Goal: Browse casually

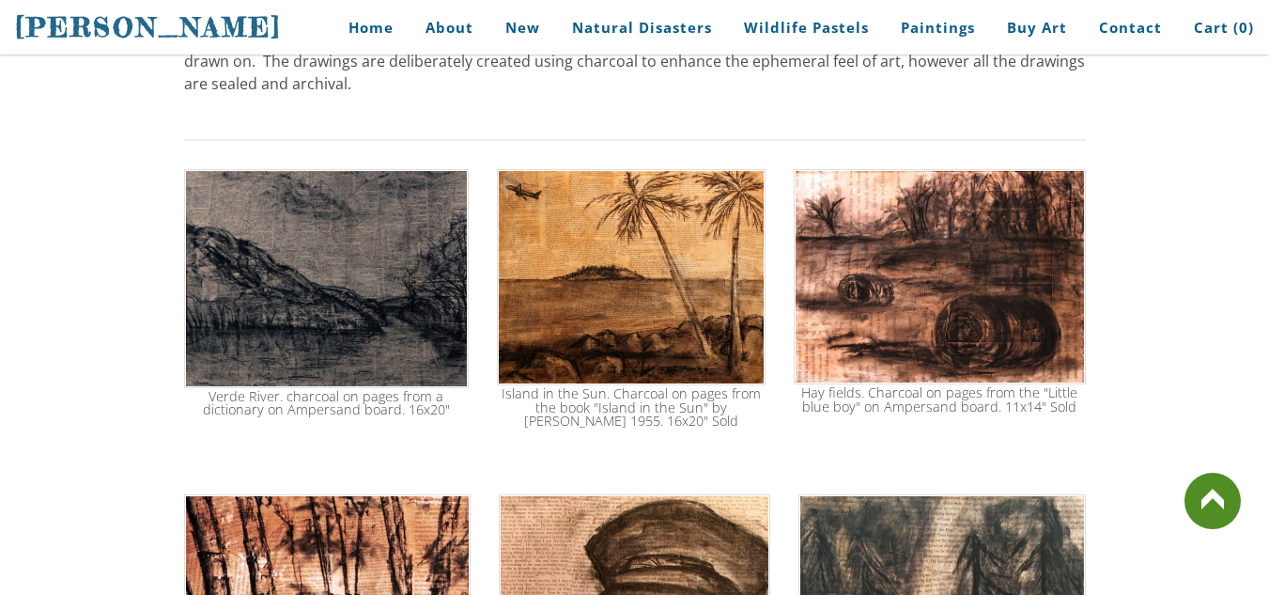
scroll to position [396, 0]
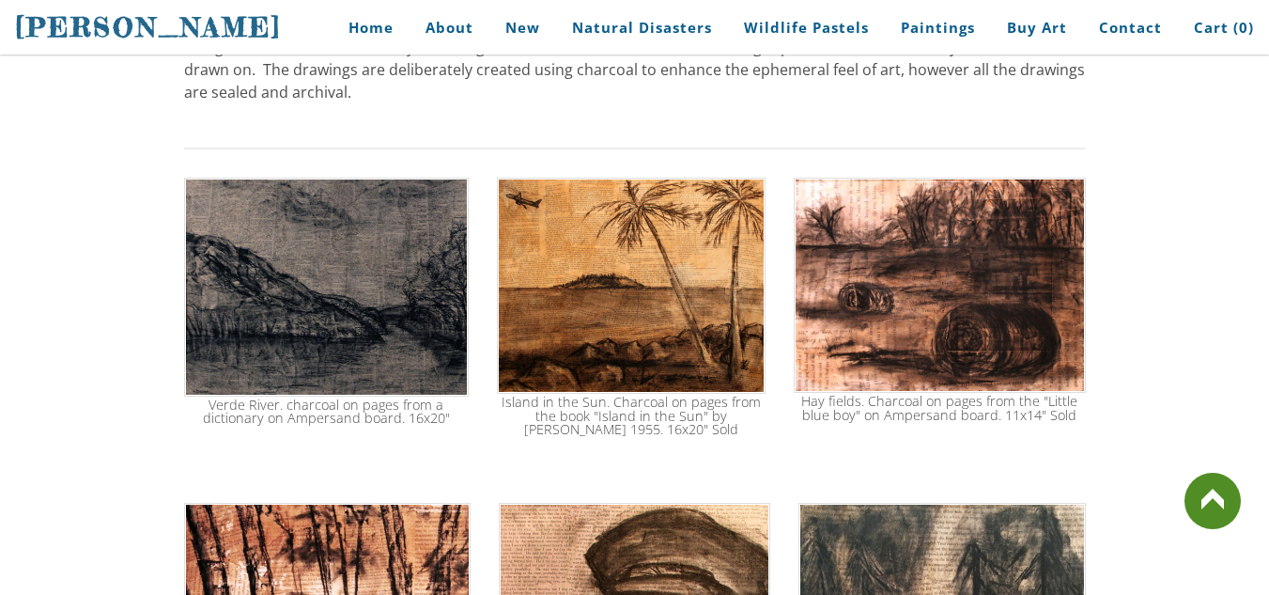
click at [609, 278] on img at bounding box center [631, 286] width 269 height 217
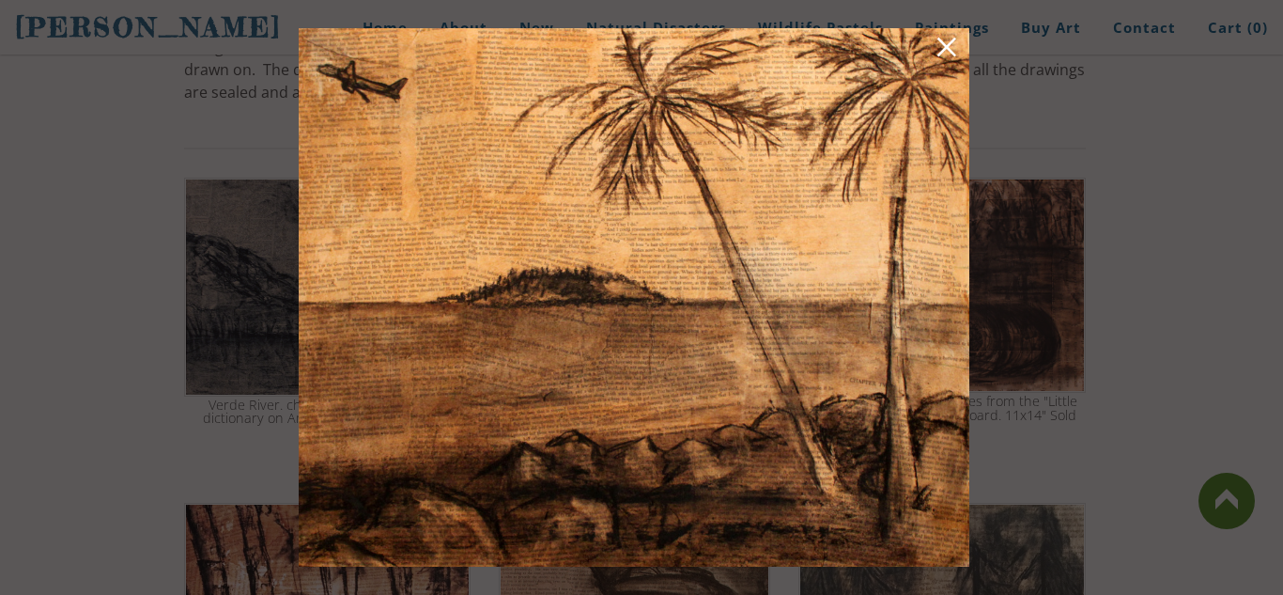
click at [945, 49] on link at bounding box center [947, 50] width 26 height 29
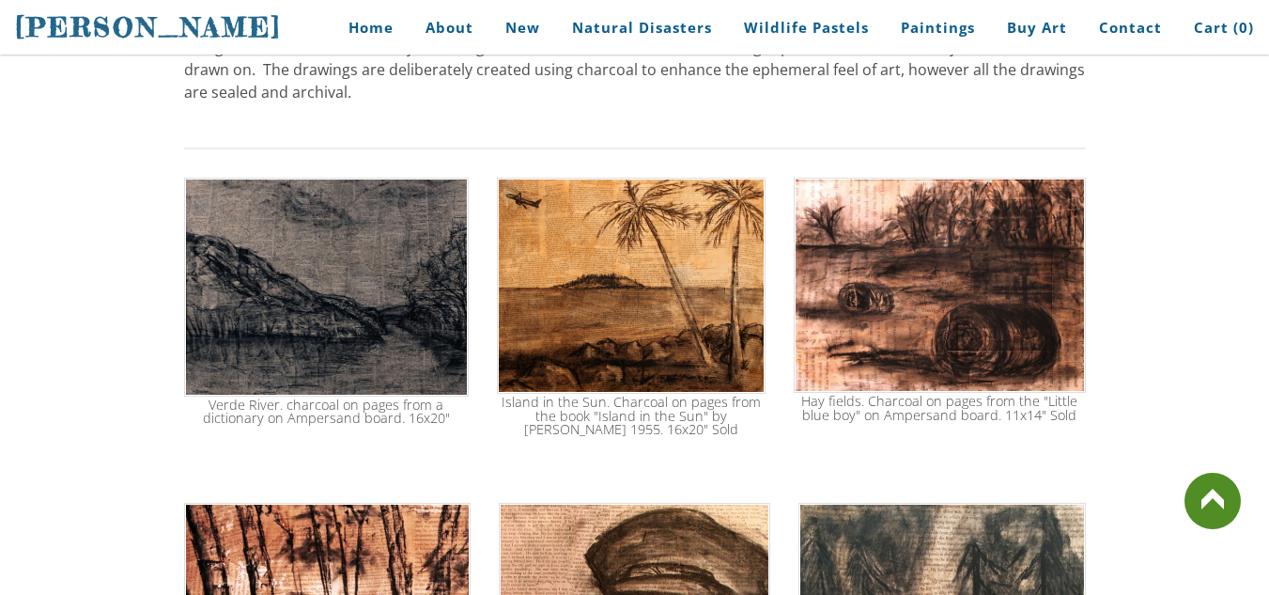
scroll to position [595, 0]
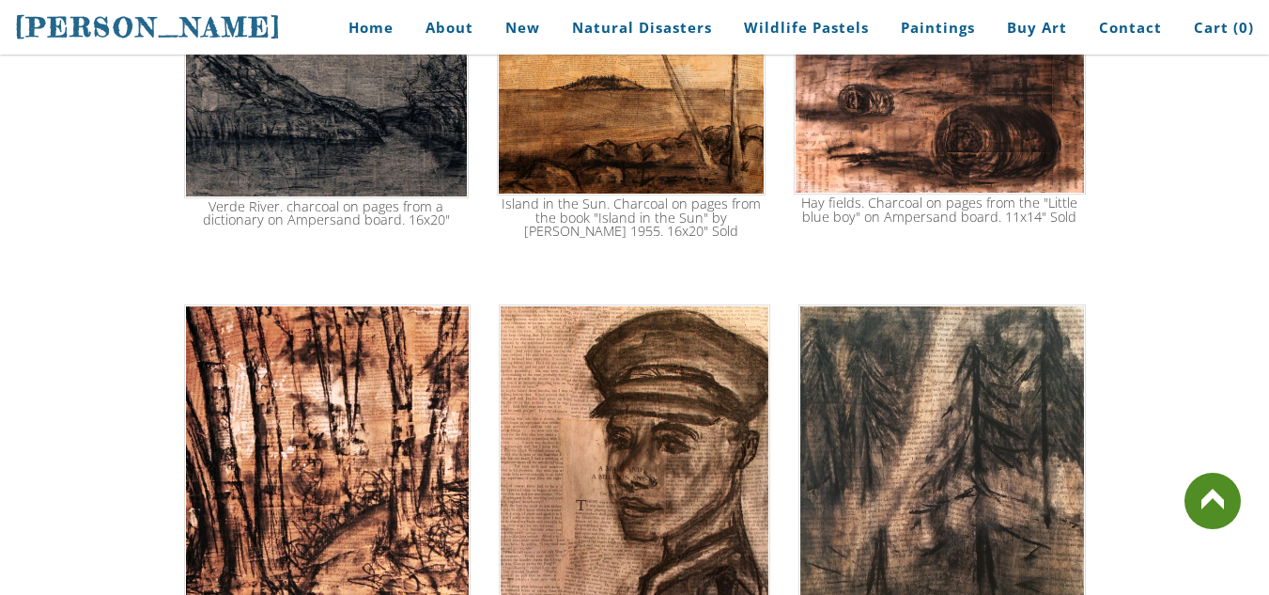
click at [685, 428] on img at bounding box center [634, 486] width 271 height 364
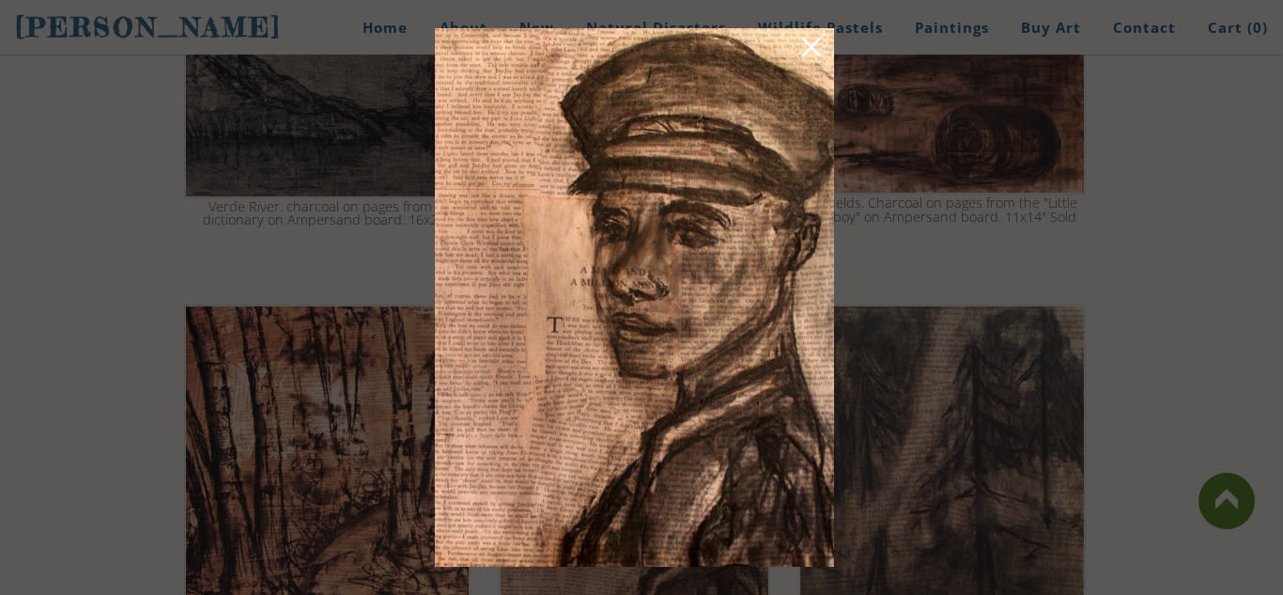
click at [860, 258] on div at bounding box center [641, 297] width 1283 height 595
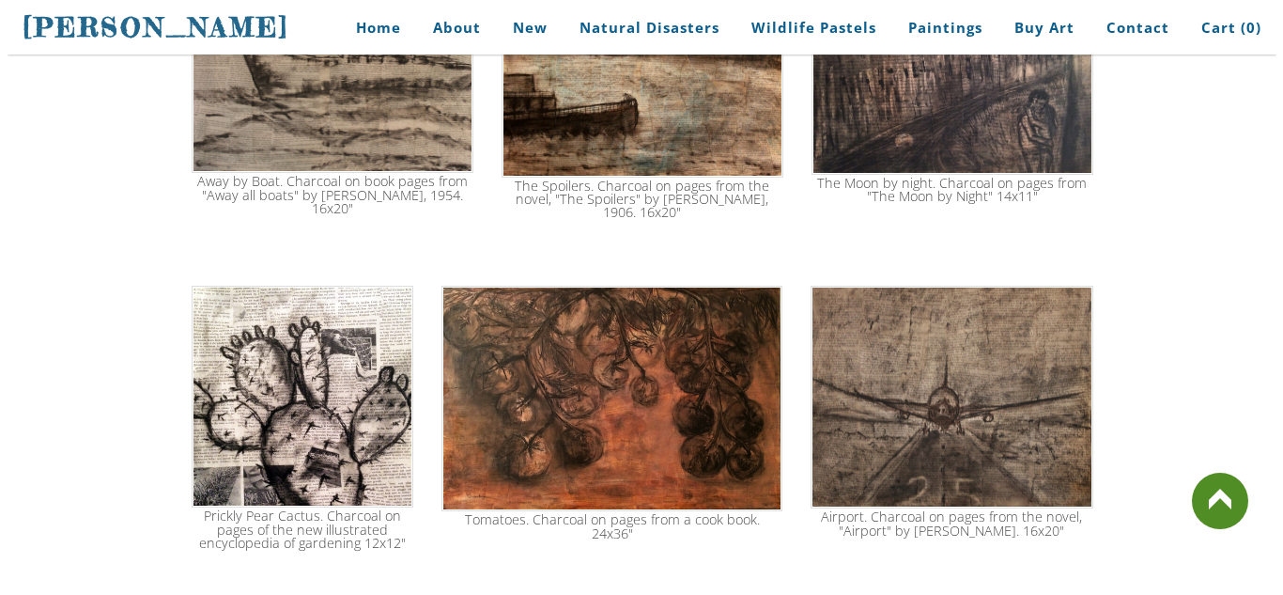
scroll to position [1428, 0]
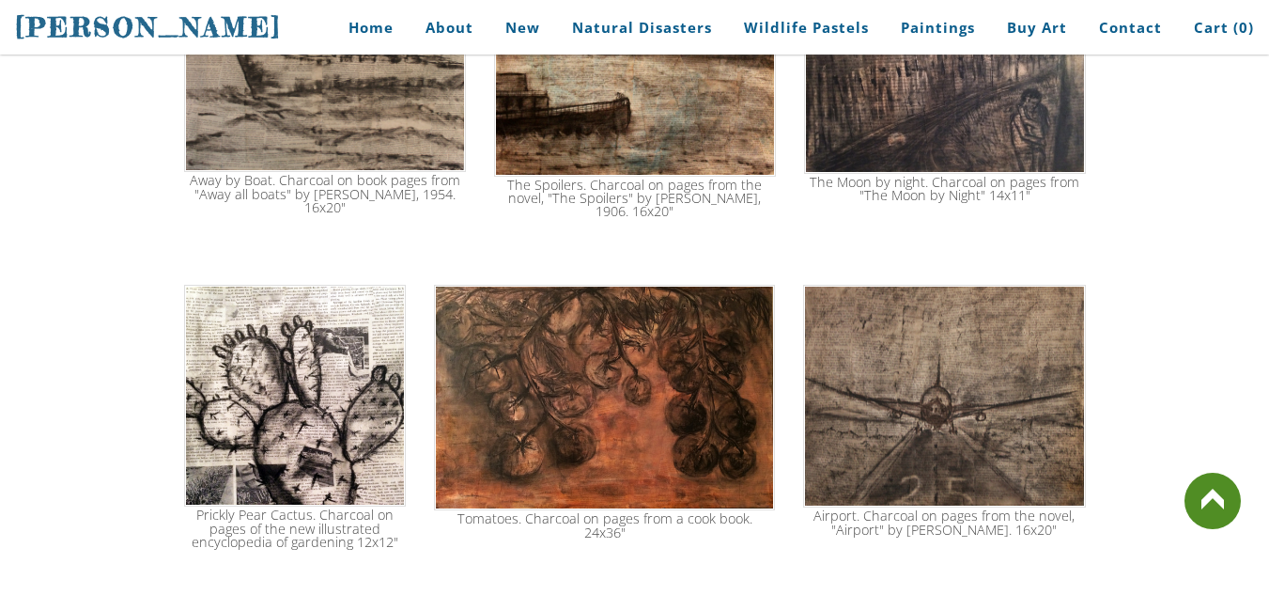
click at [319, 377] on img at bounding box center [295, 396] width 222 height 222
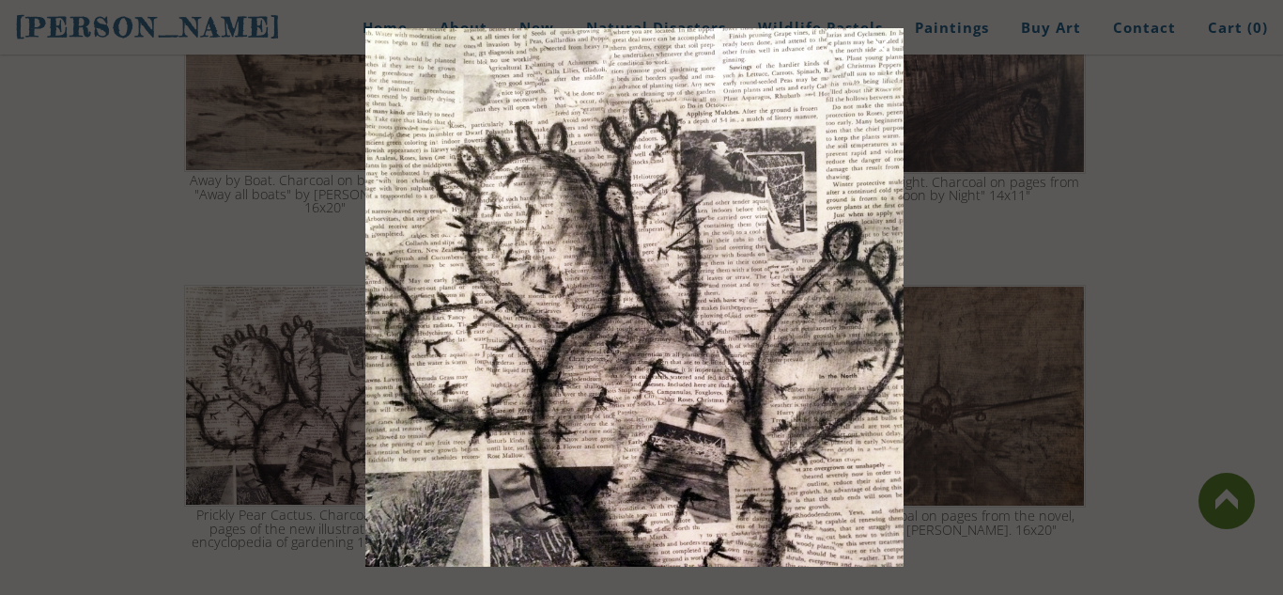
click at [1164, 330] on div at bounding box center [641, 297] width 1283 height 595
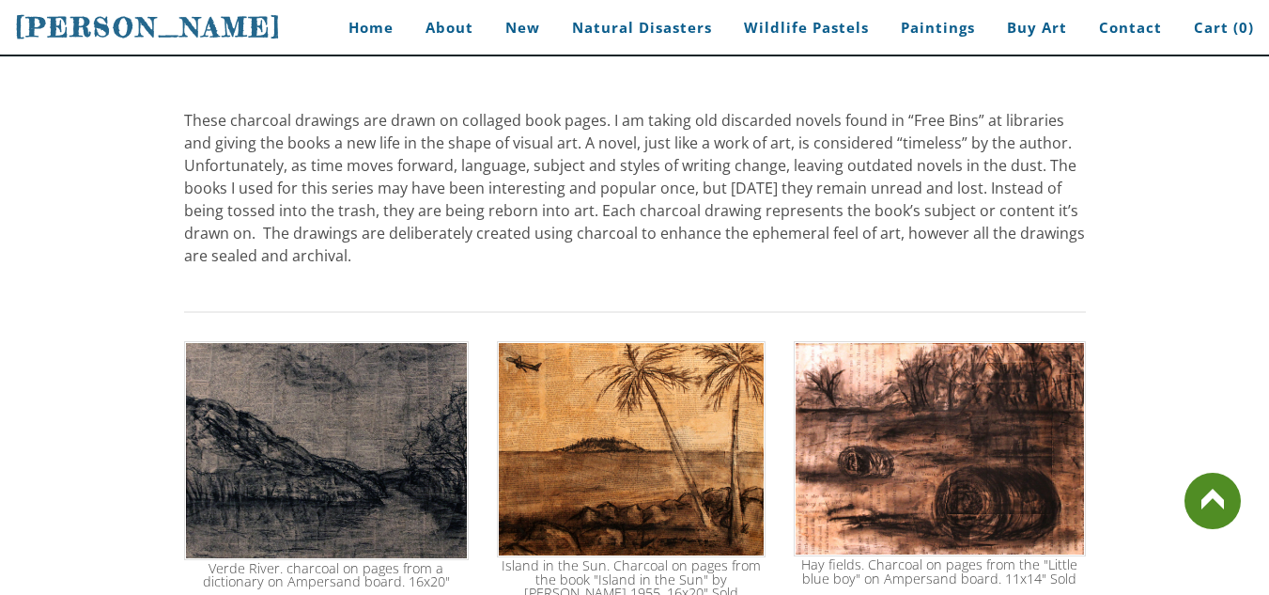
scroll to position [0, 0]
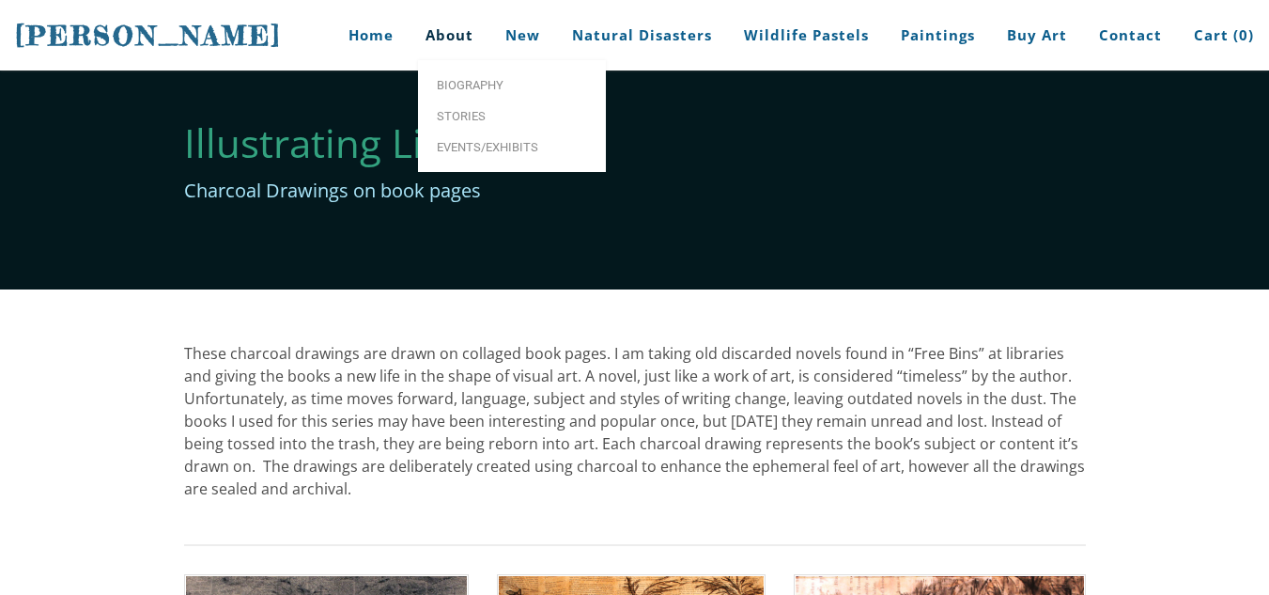
click at [468, 32] on link "About" at bounding box center [449, 35] width 76 height 70
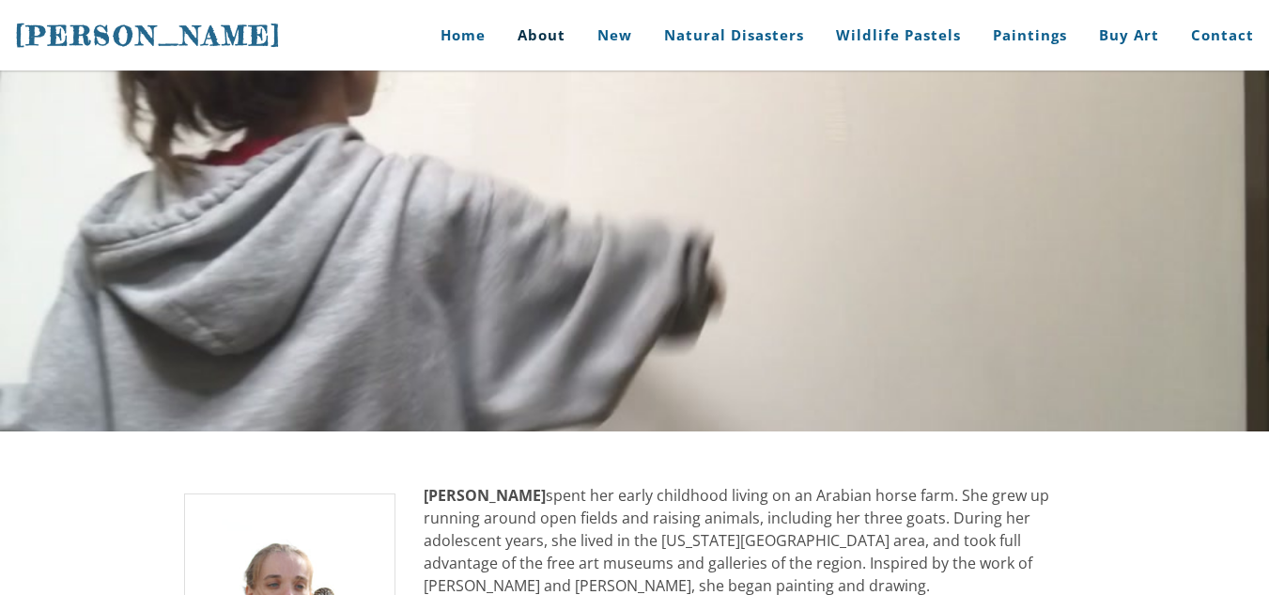
click at [479, 88] on div "About [PERSON_NAME]" at bounding box center [634, 250] width 1269 height 361
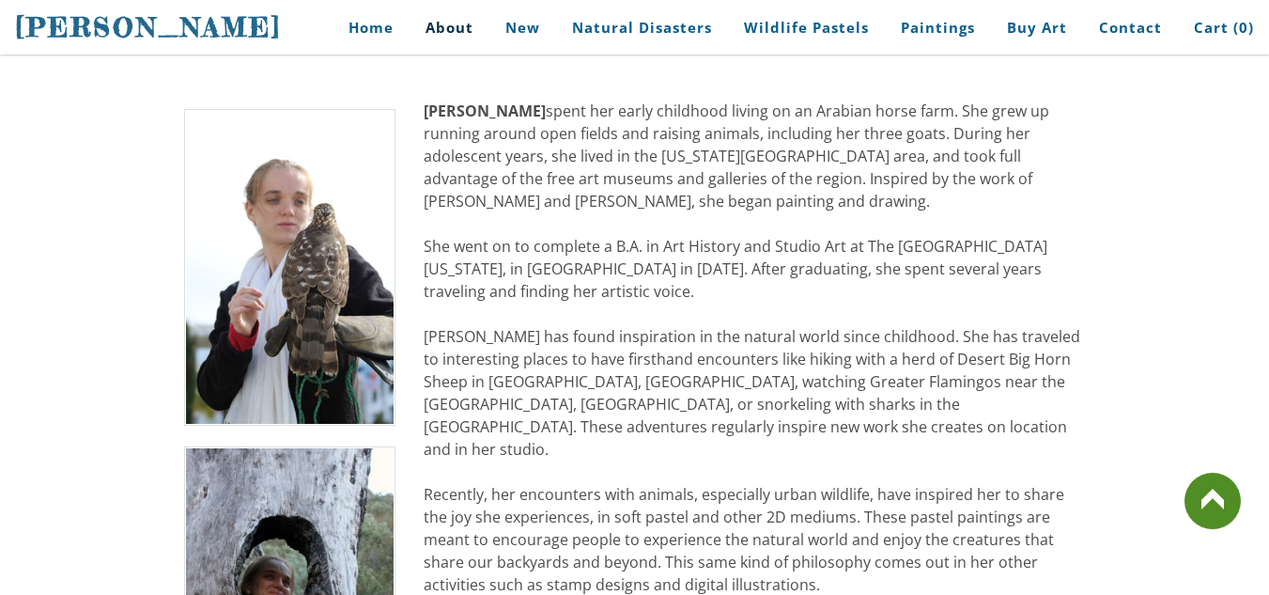
scroll to position [383, 0]
click at [328, 285] on img at bounding box center [290, 268] width 212 height 317
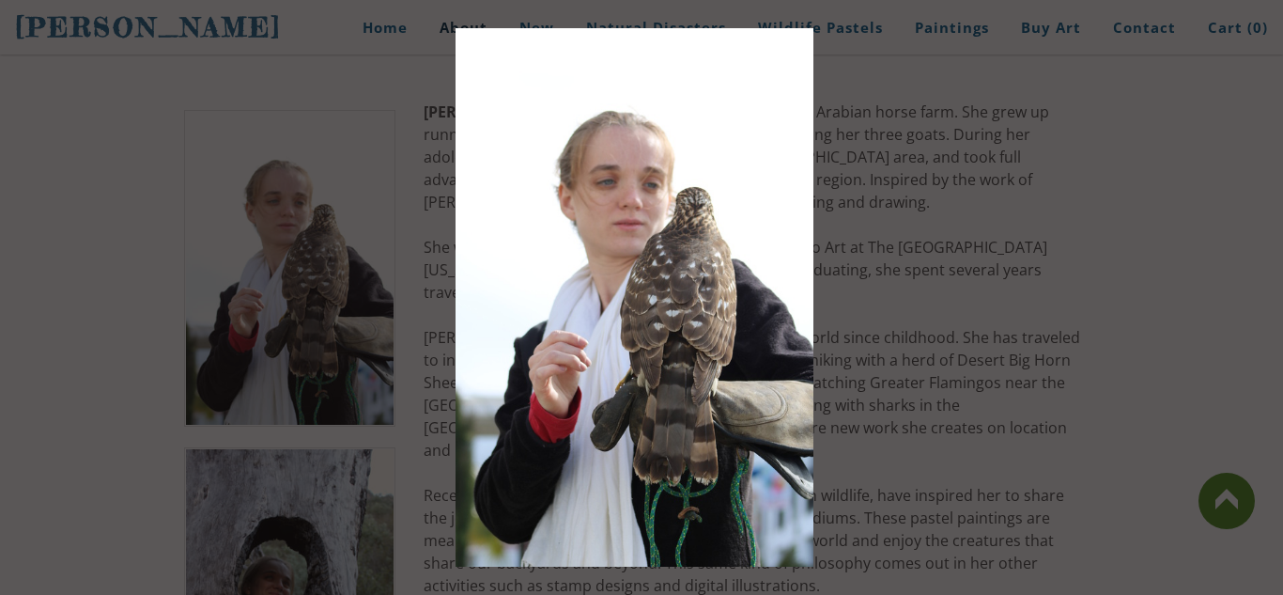
click at [339, 488] on div at bounding box center [641, 297] width 1283 height 595
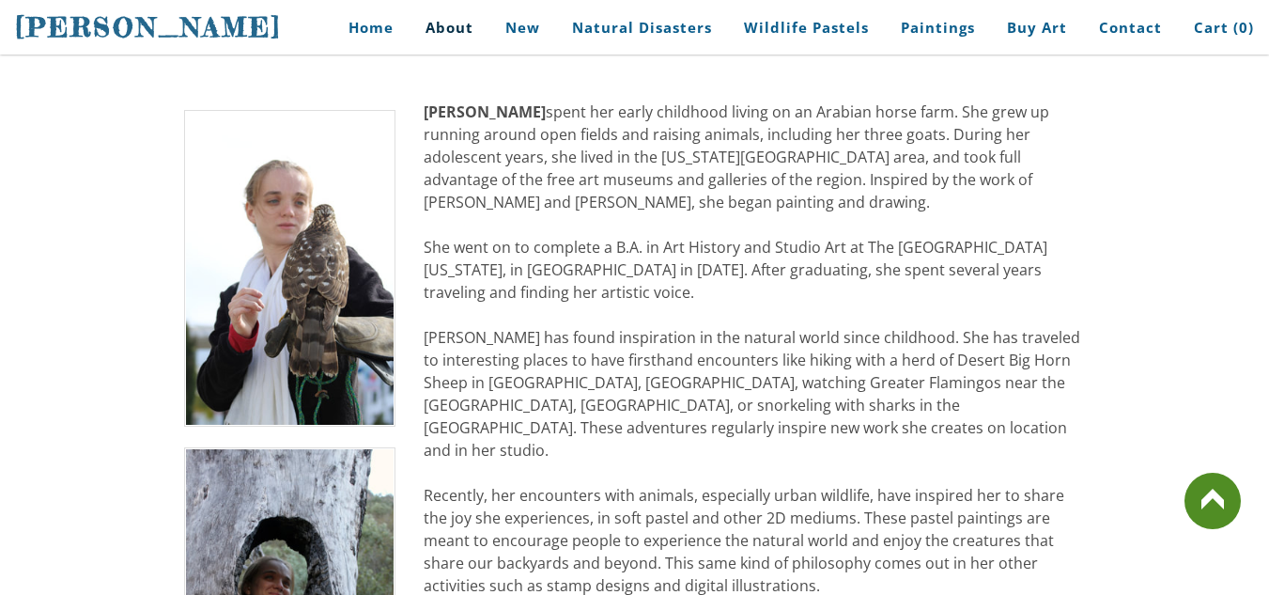
click at [339, 488] on img at bounding box center [290, 605] width 212 height 317
click at [315, 536] on img at bounding box center [290, 605] width 212 height 317
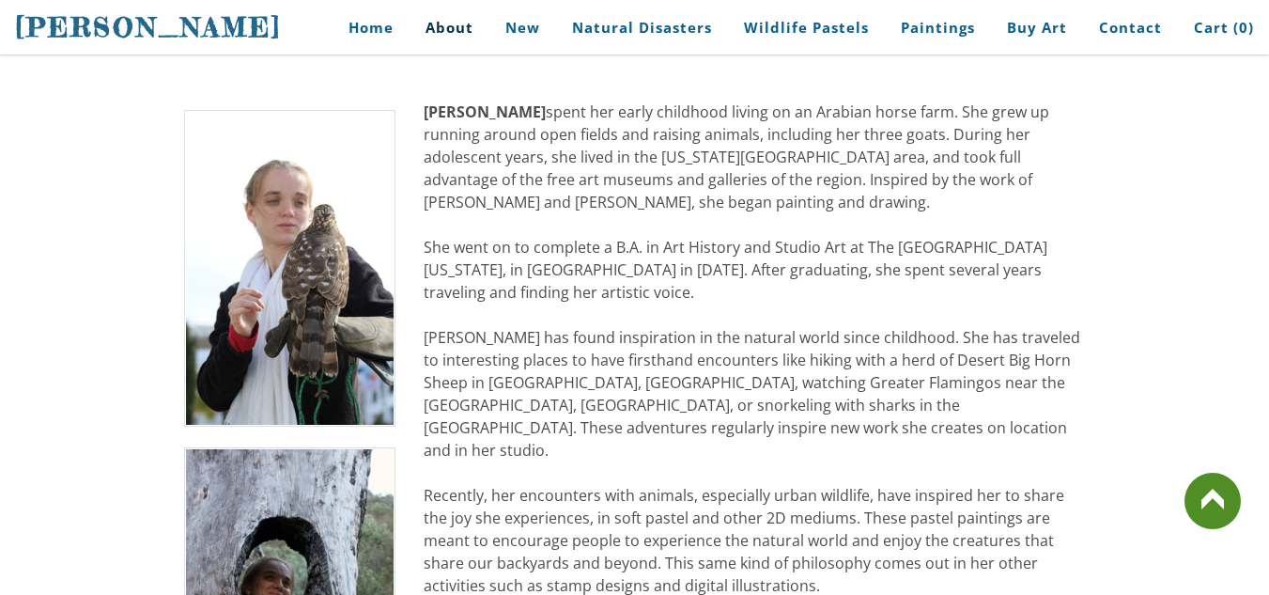
scroll to position [697, 0]
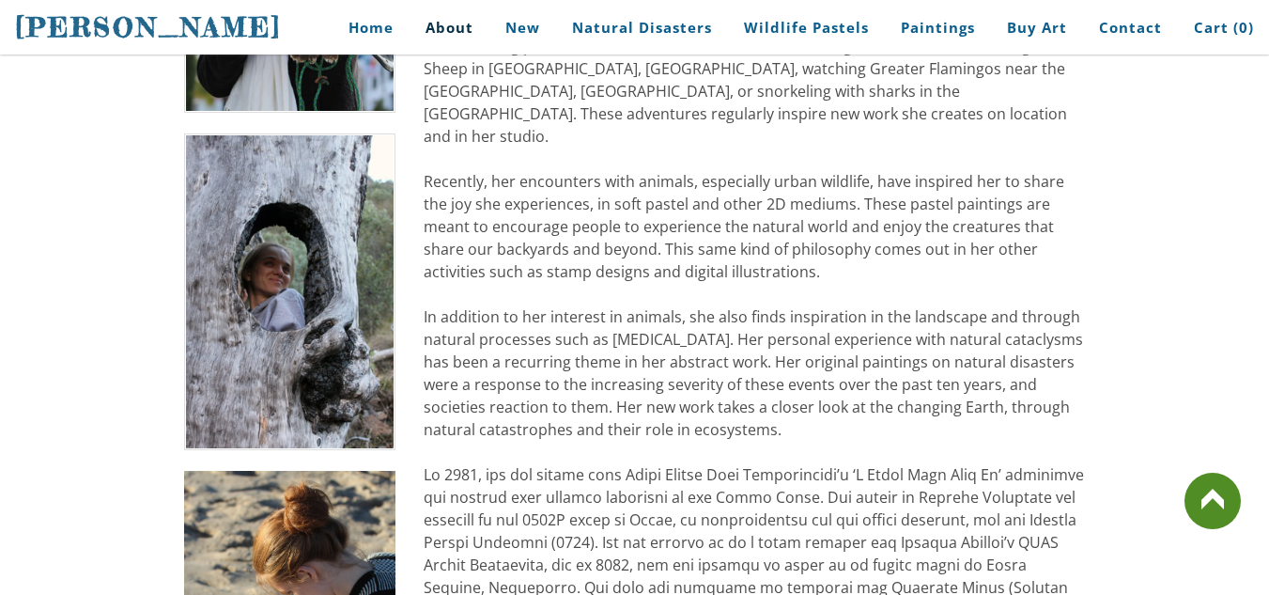
click at [264, 317] on img at bounding box center [290, 291] width 212 height 317
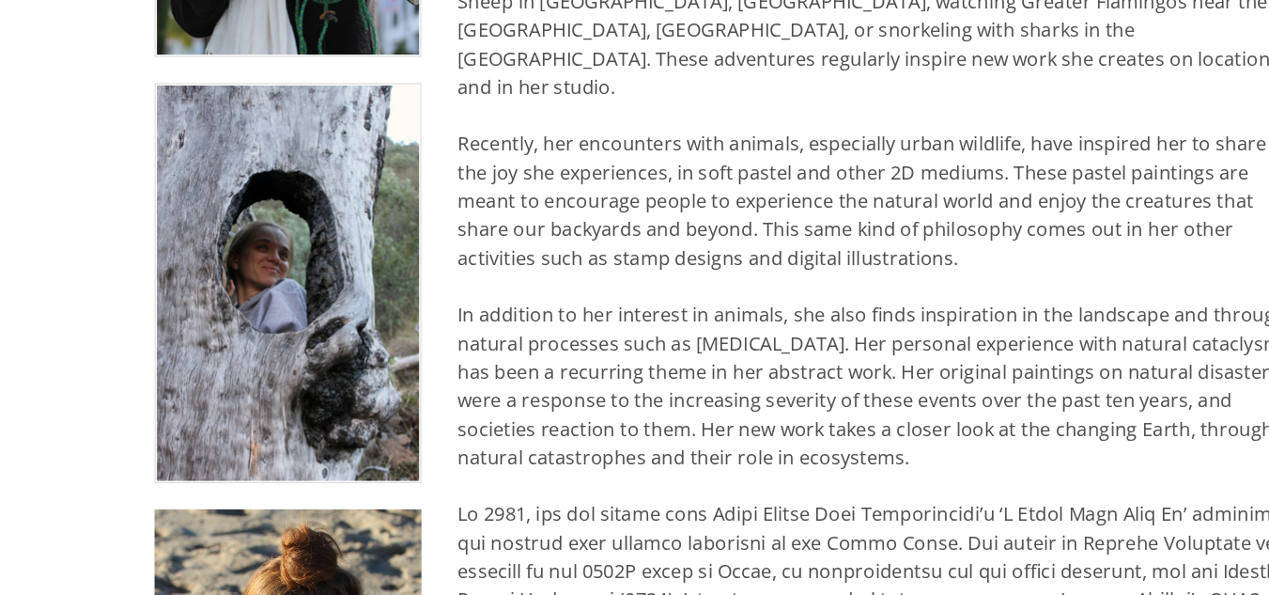
click at [296, 324] on img at bounding box center [290, 291] width 212 height 317
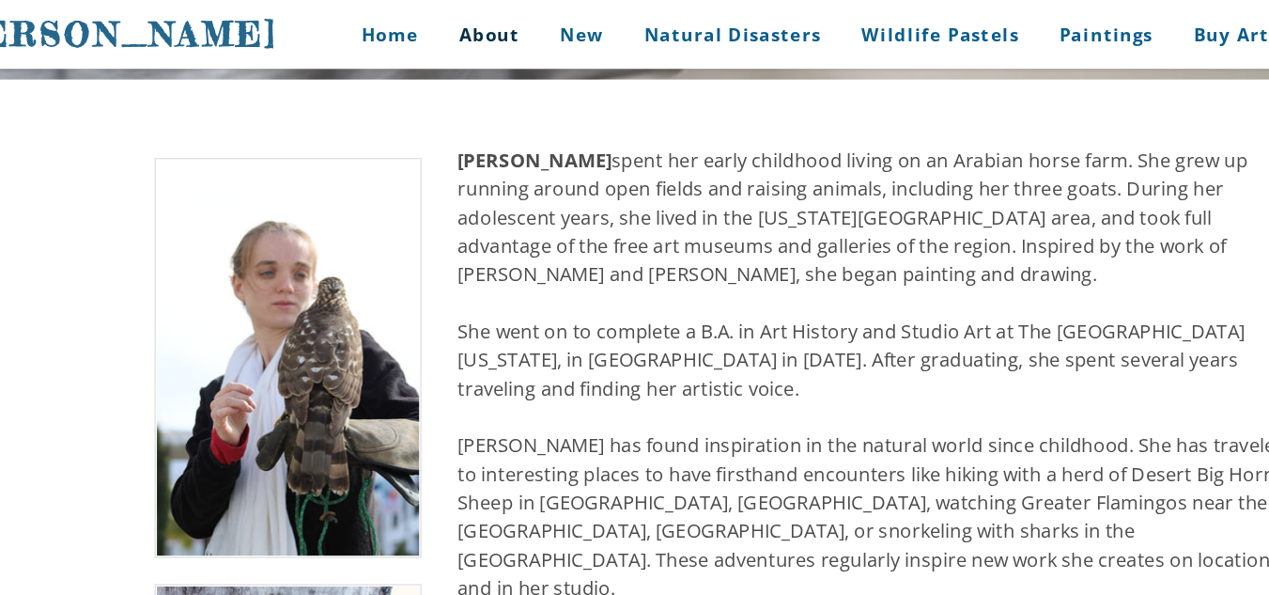
scroll to position [367, 0]
click at [280, 283] on img at bounding box center [290, 284] width 212 height 317
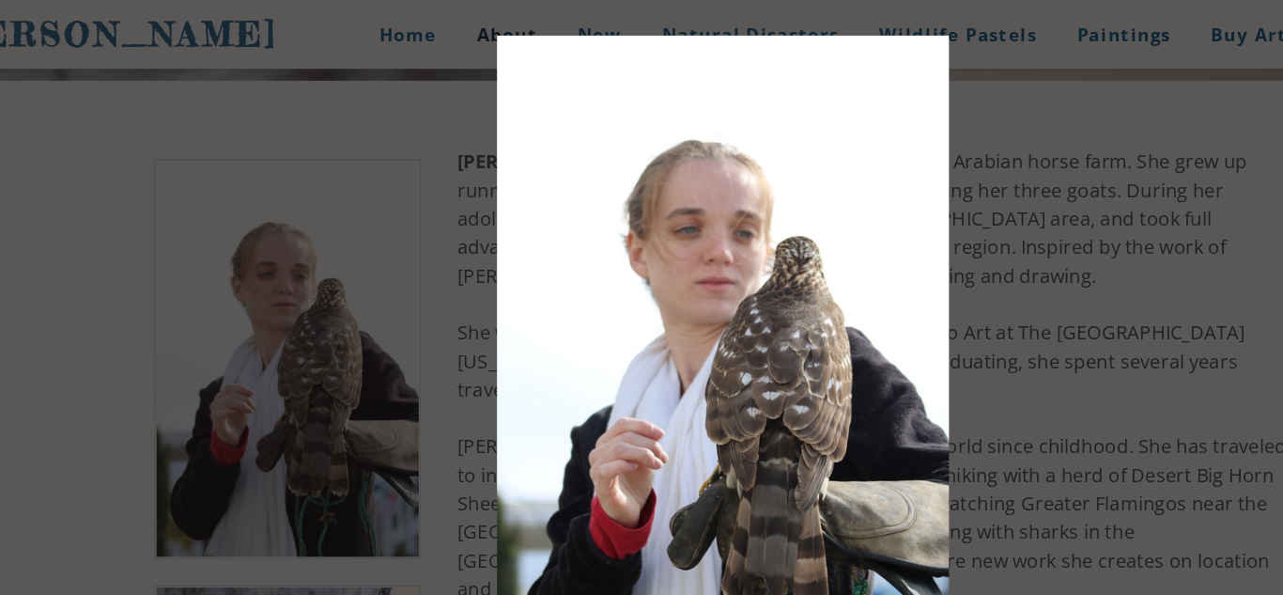
click at [904, 214] on div at bounding box center [641, 297] width 1283 height 595
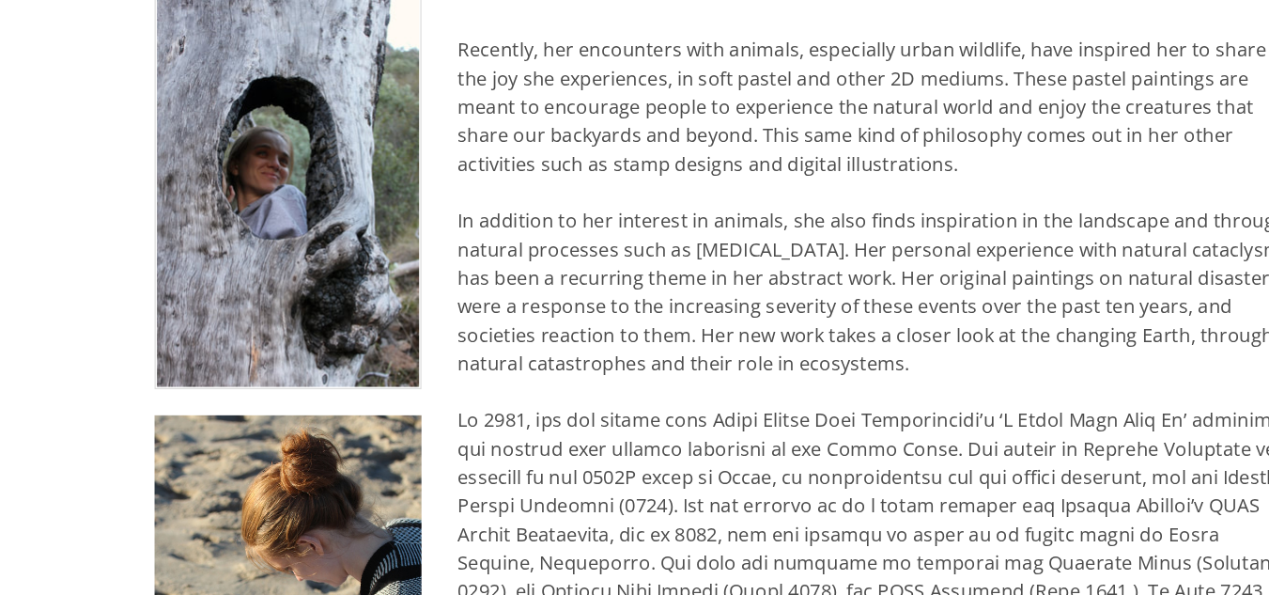
scroll to position [801, 0]
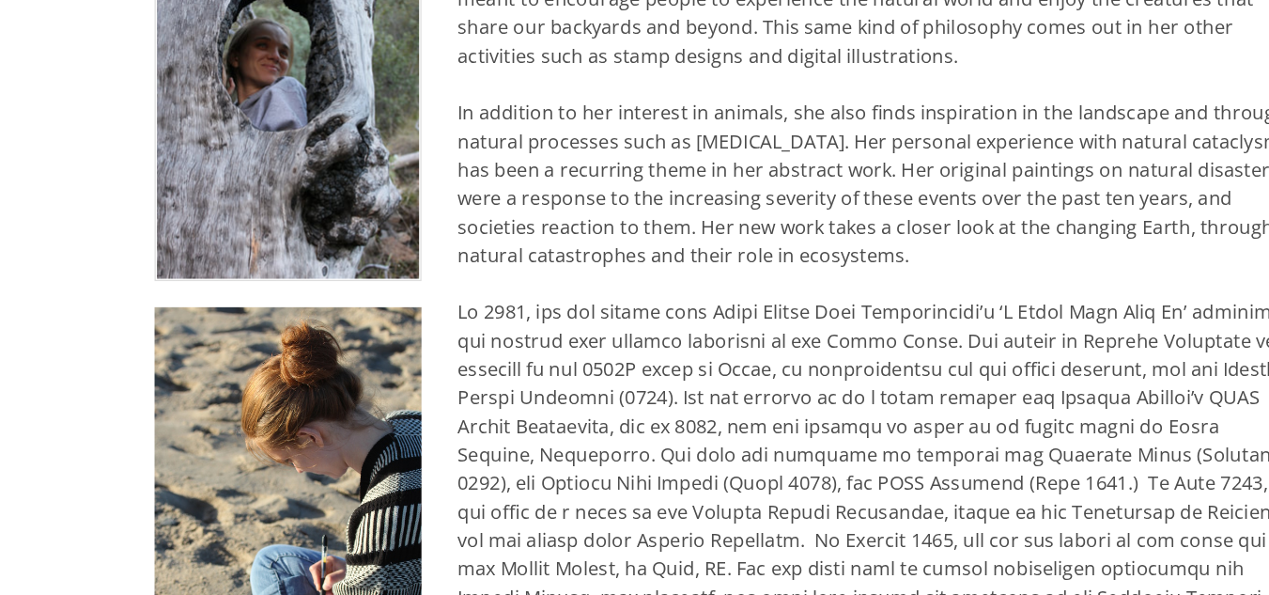
click at [257, 240] on img at bounding box center [290, 187] width 212 height 317
click at [299, 193] on img at bounding box center [290, 187] width 212 height 317
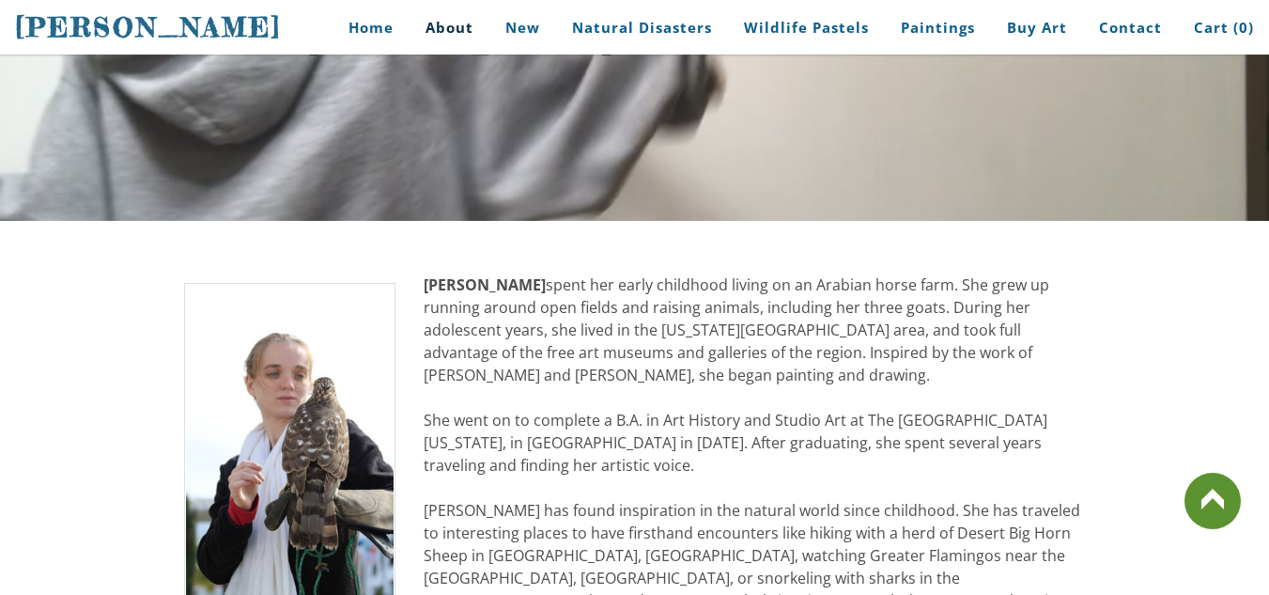
scroll to position [203, 0]
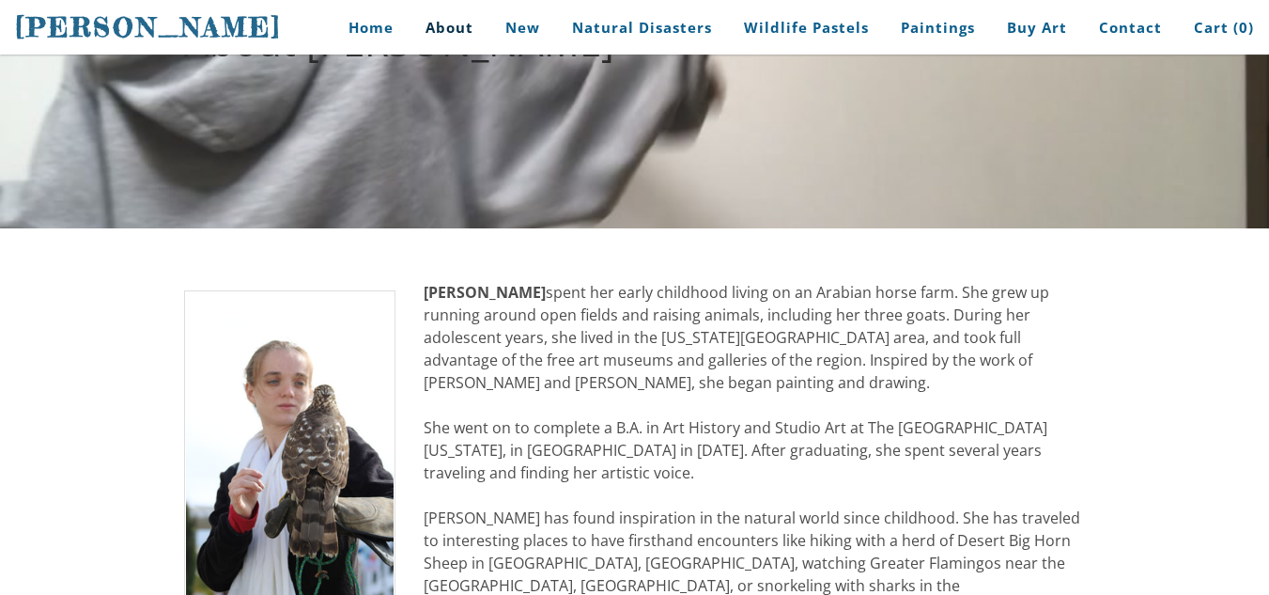
click at [311, 419] on img at bounding box center [290, 448] width 212 height 317
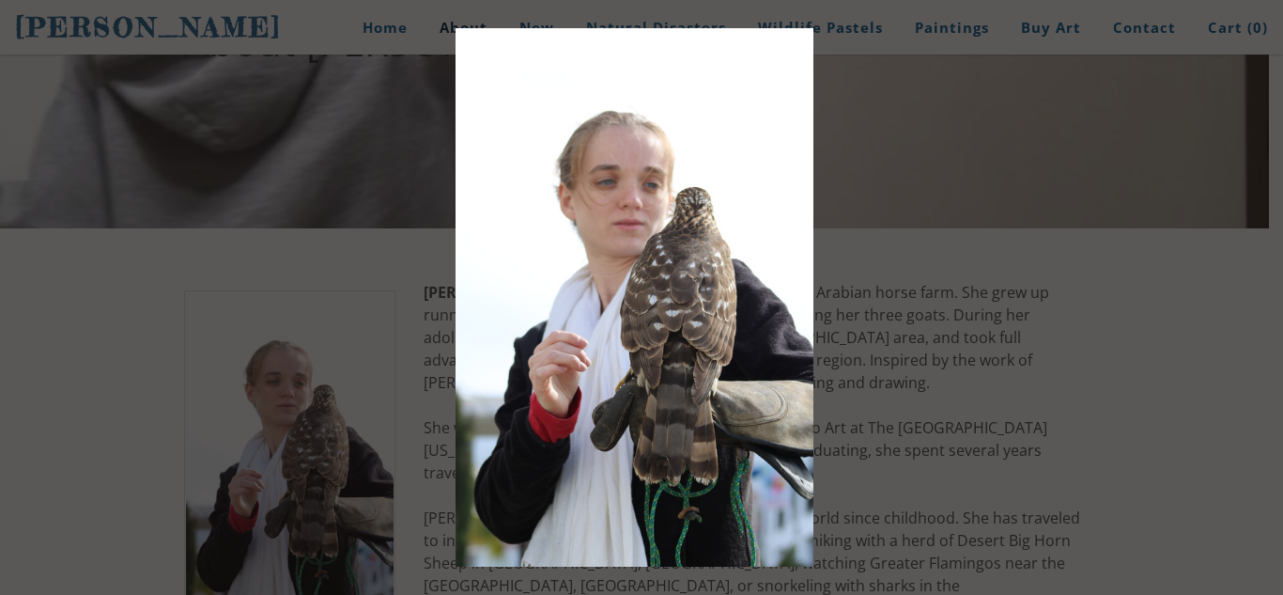
click at [946, 131] on div at bounding box center [641, 297] width 1283 height 595
